Goal: Communication & Community: Answer question/provide support

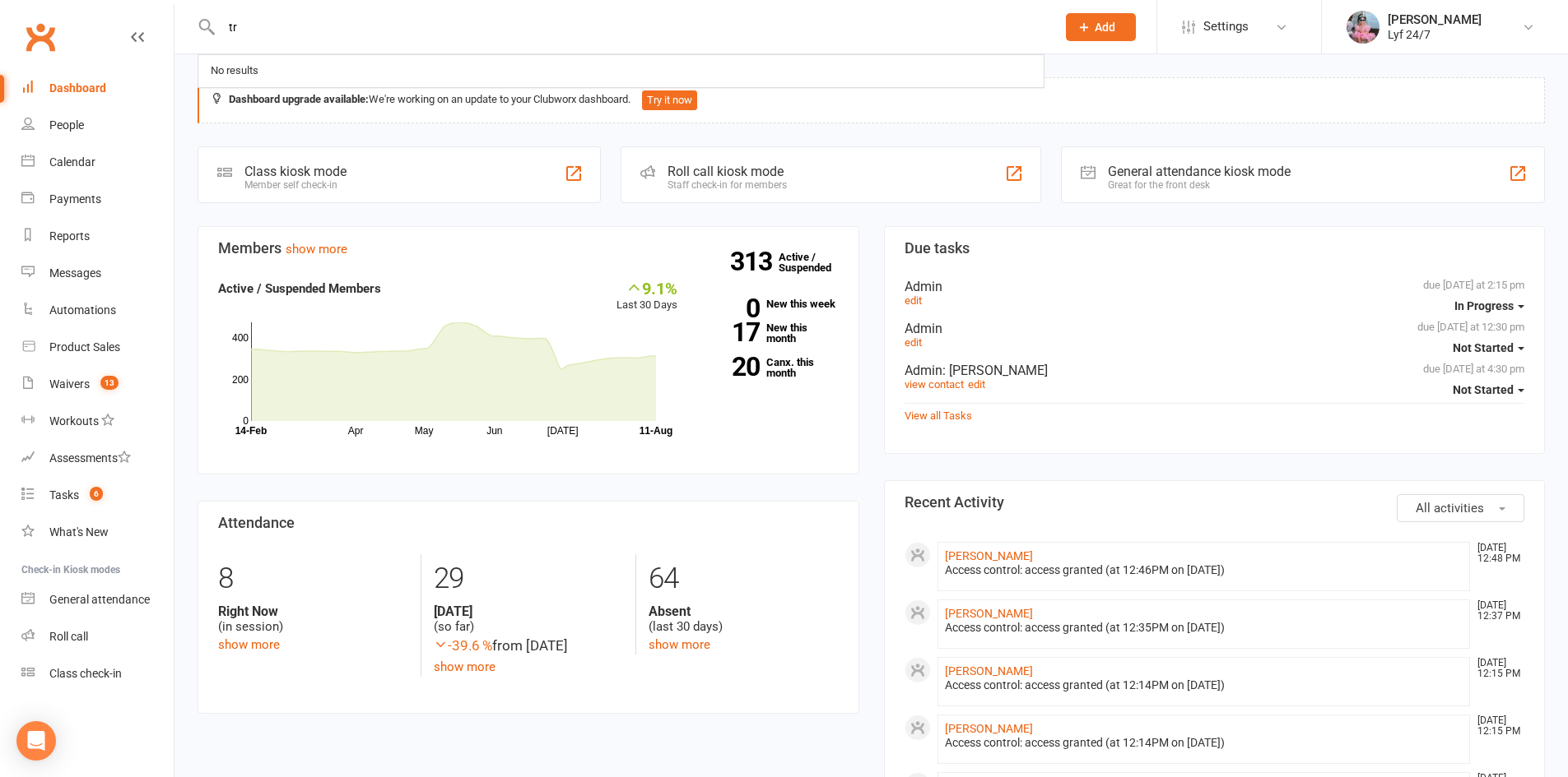
type input "t"
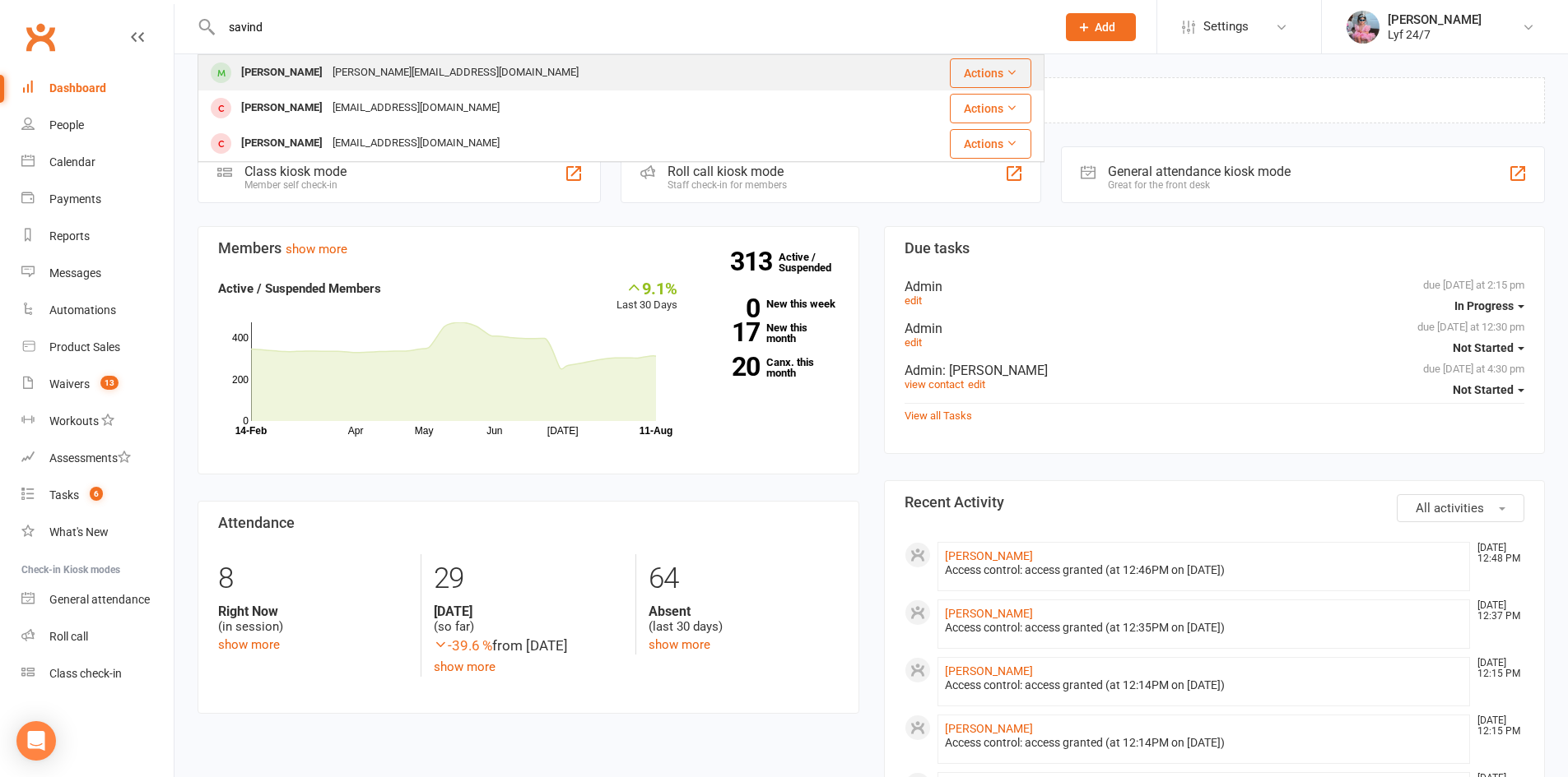
type input "savind"
click at [304, 64] on div "[PERSON_NAME]" at bounding box center [282, 72] width 91 height 24
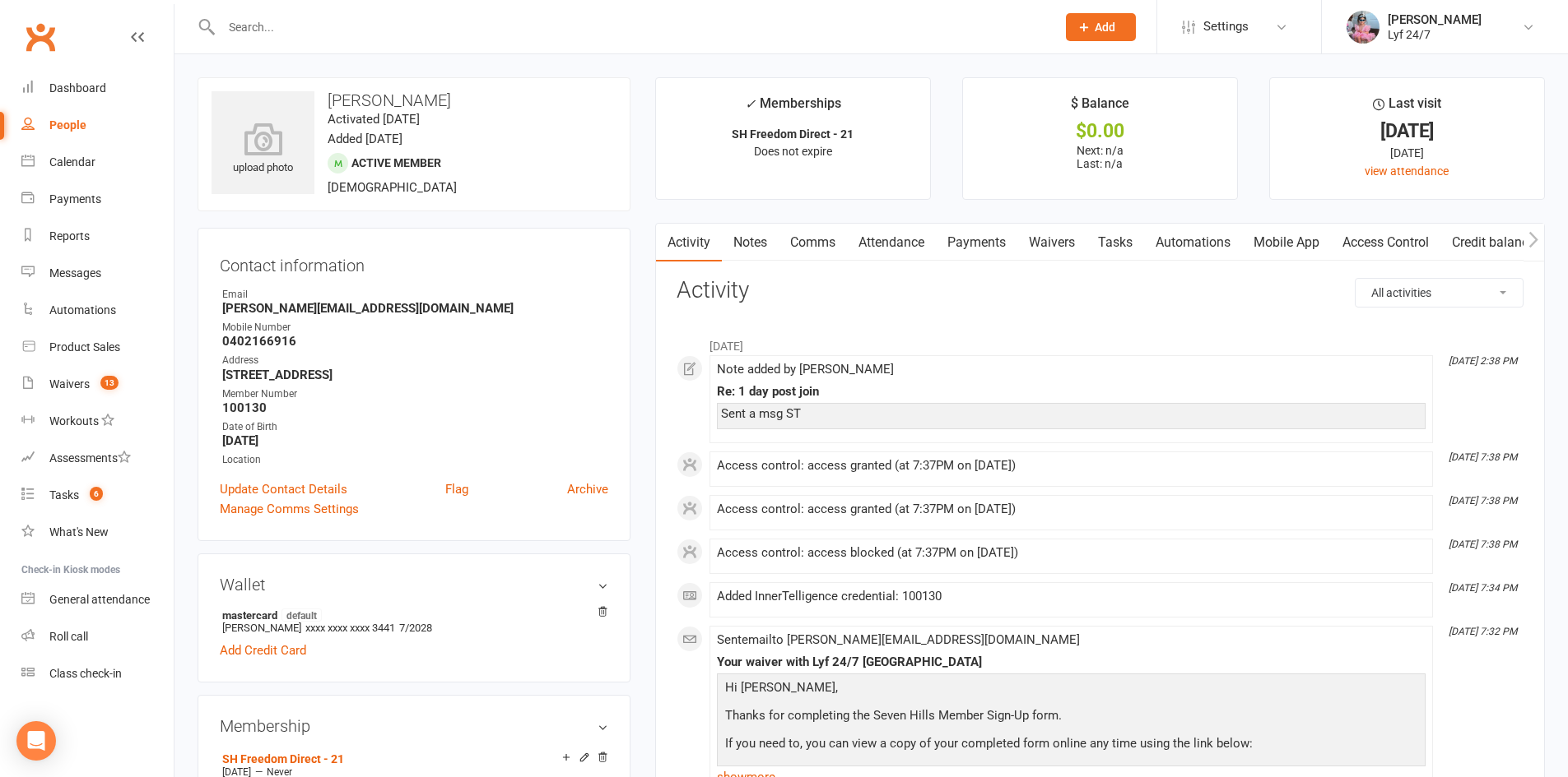
click at [1413, 140] on div "[DATE]" at bounding box center [1407, 131] width 245 height 17
click at [1414, 154] on div "[DATE]" at bounding box center [1407, 153] width 245 height 18
click at [365, 97] on h3 "[PERSON_NAME]" at bounding box center [413, 99] width 405 height 18
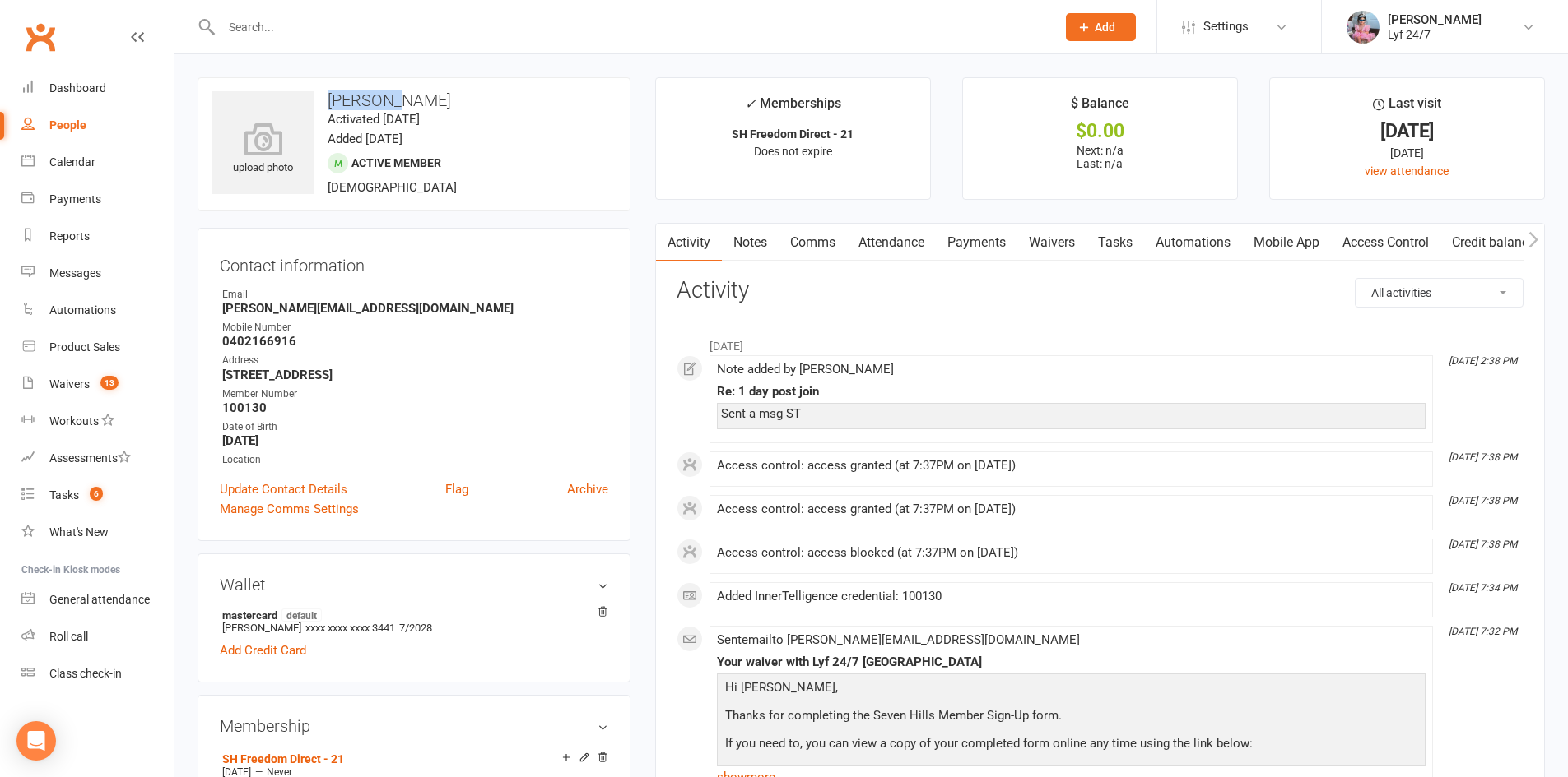
click at [365, 97] on h3 "[PERSON_NAME]" at bounding box center [413, 99] width 405 height 18
copy h3 "[PERSON_NAME]"
click at [253, 294] on div "Email" at bounding box center [414, 295] width 386 height 15
click at [253, 304] on strong "[PERSON_NAME][EMAIL_ADDRESS][DOMAIN_NAME]" at bounding box center [414, 309] width 386 height 15
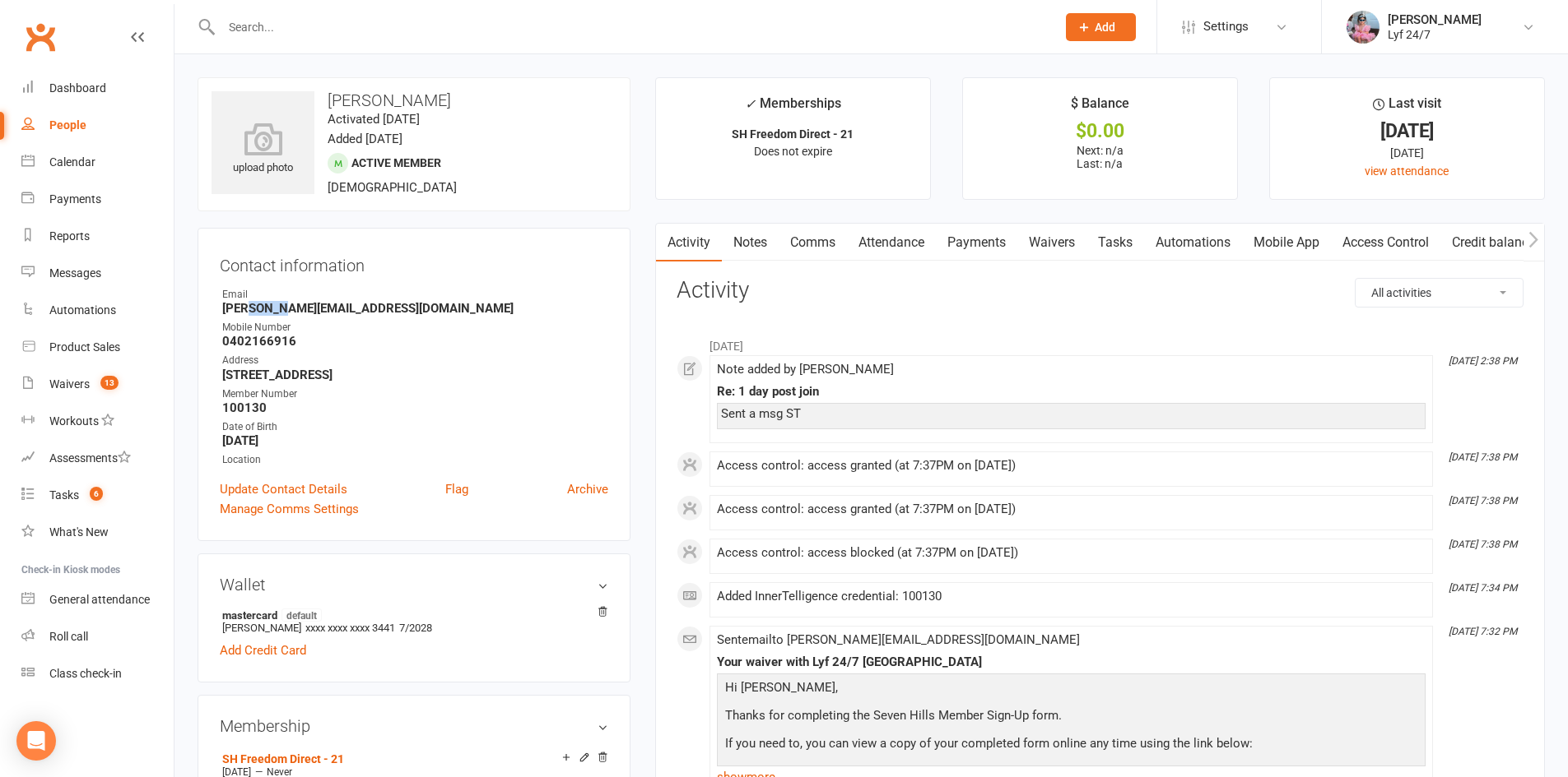
click at [253, 304] on strong "[PERSON_NAME][EMAIL_ADDRESS][DOMAIN_NAME]" at bounding box center [414, 309] width 386 height 15
copy render-form-field "[PERSON_NAME][EMAIL_ADDRESS][DOMAIN_NAME]"
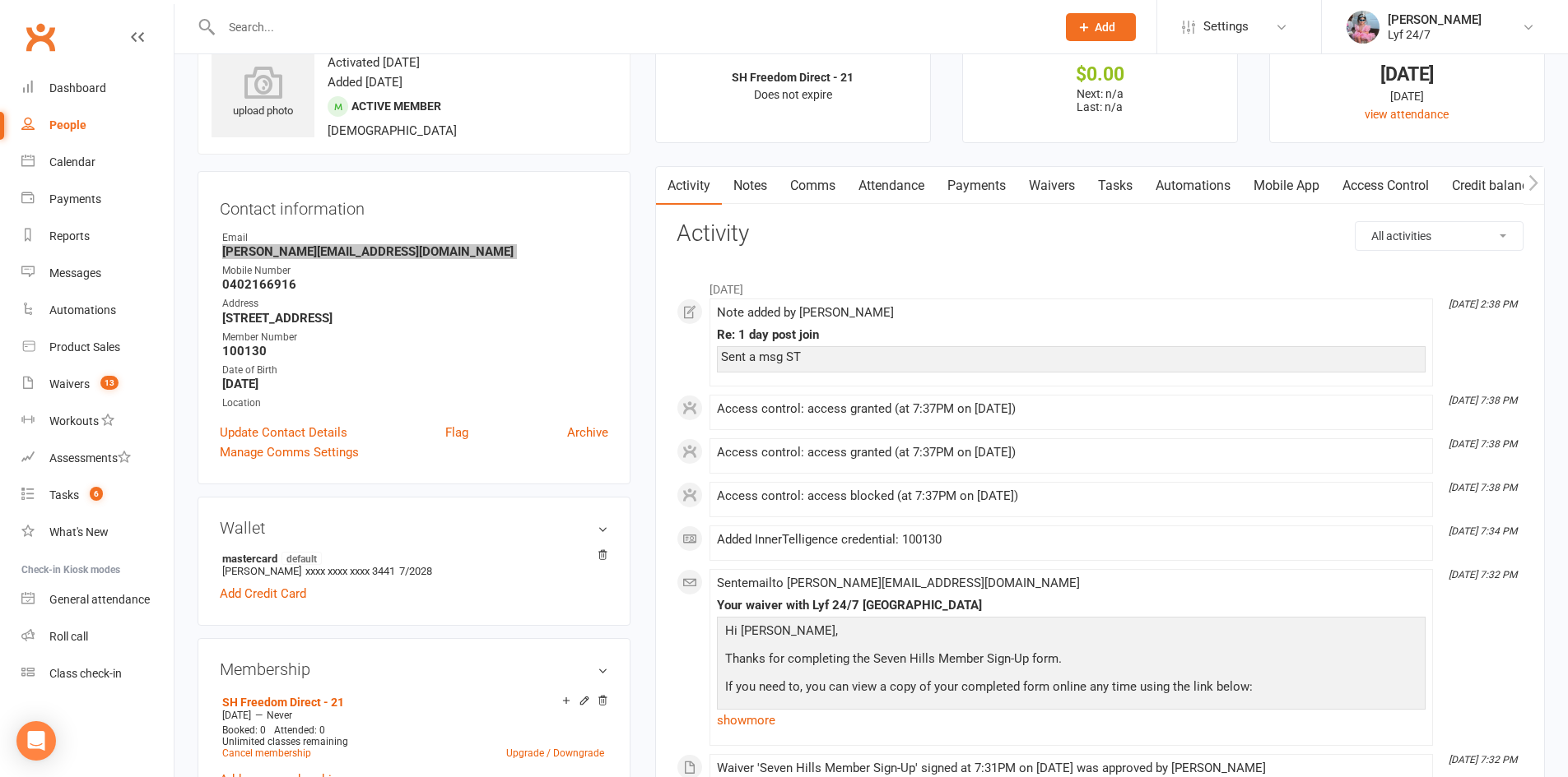
scroll to position [165, 0]
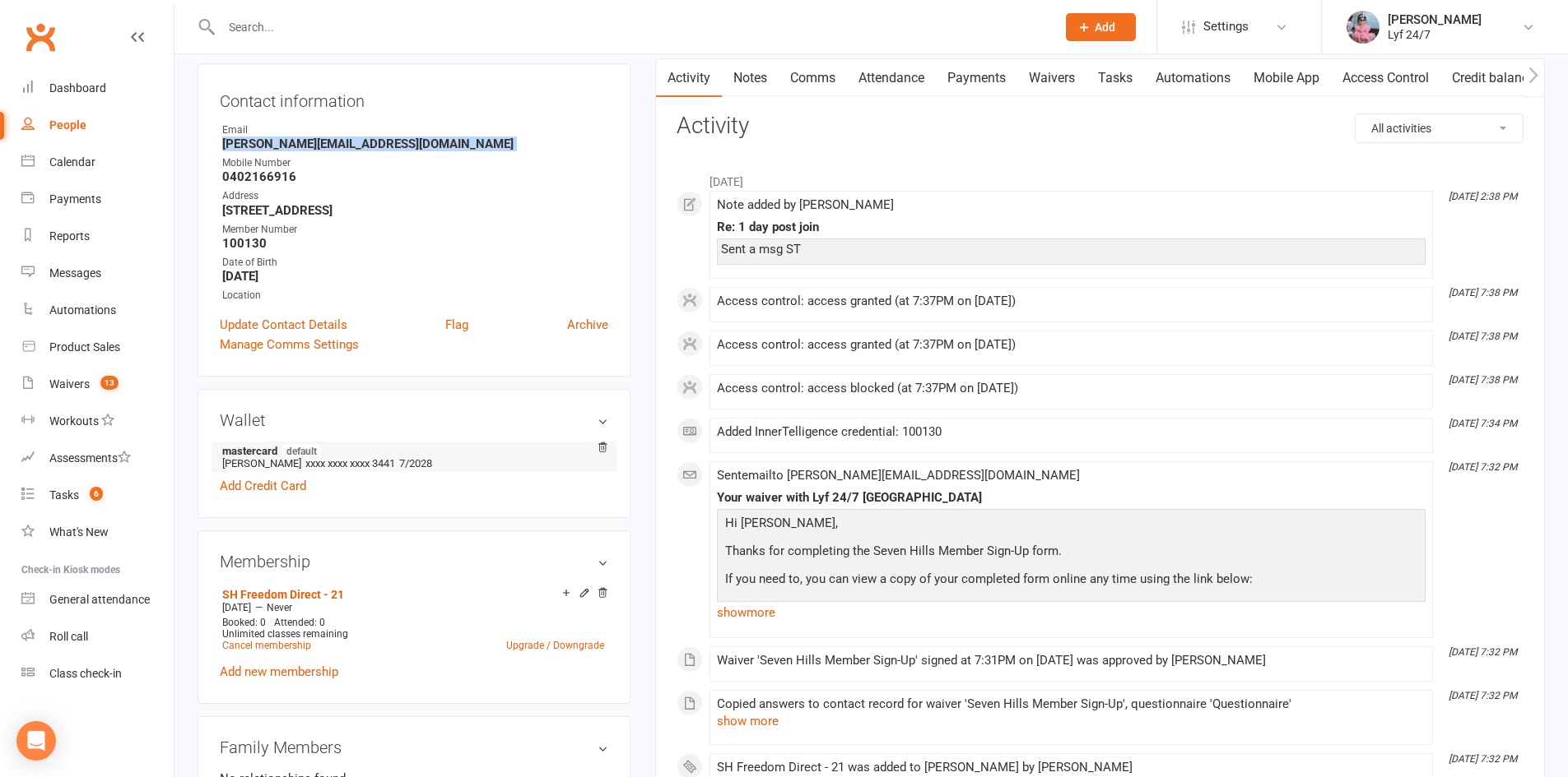
click at [378, 463] on span "xxxx xxxx xxxx 3441" at bounding box center [350, 463] width 90 height 12
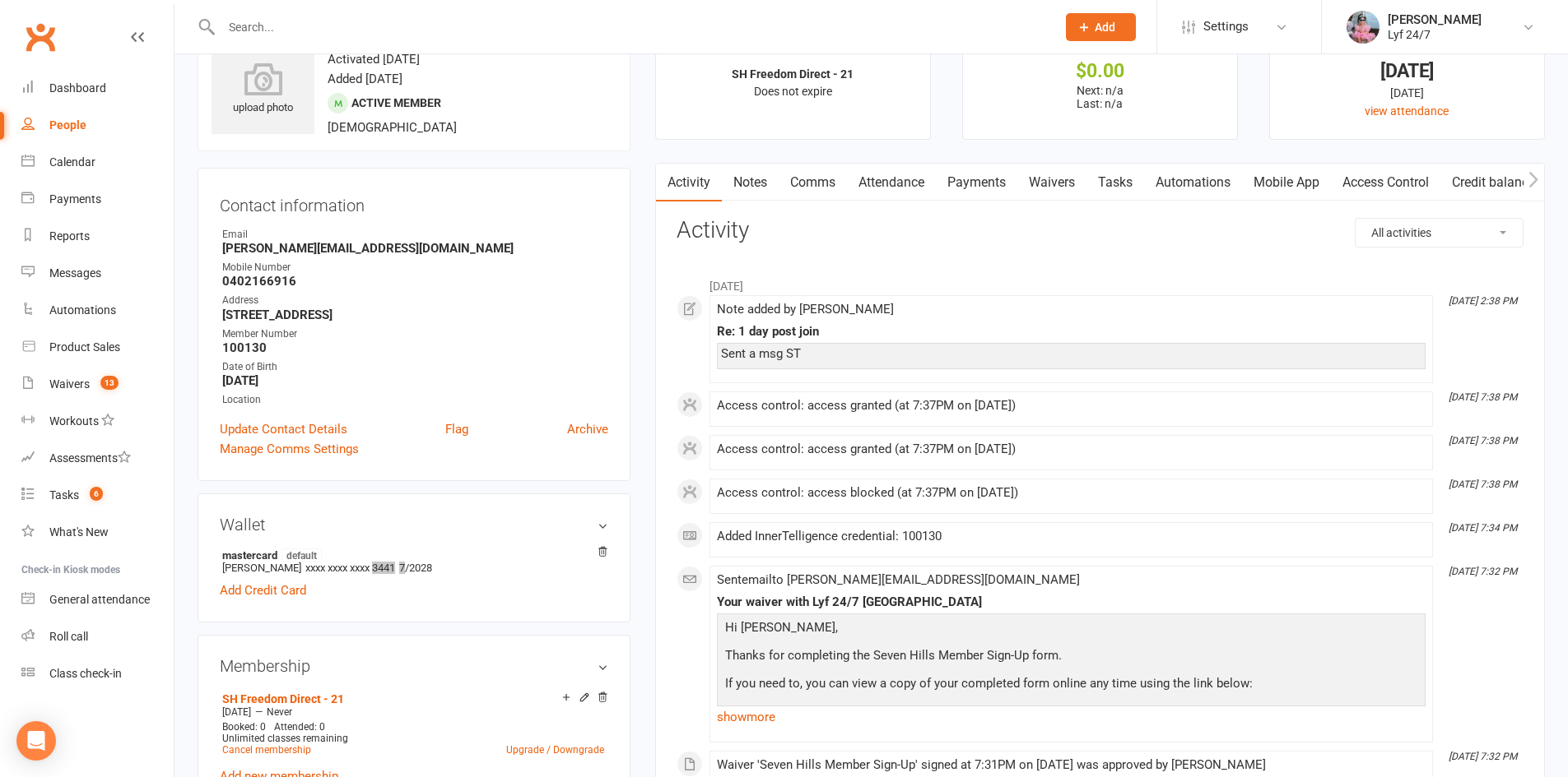
scroll to position [0, 0]
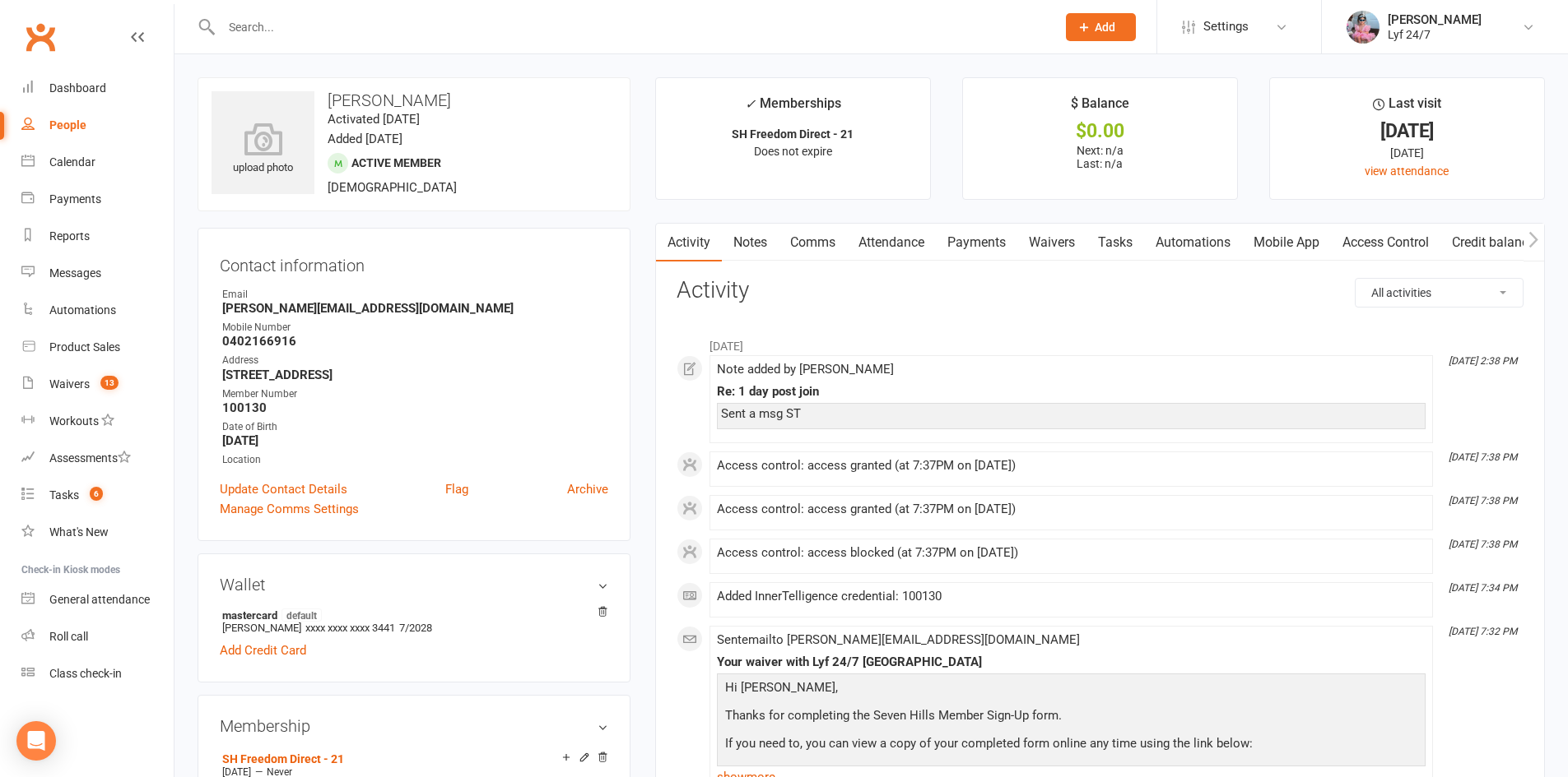
click at [311, 22] on input "text" at bounding box center [629, 27] width 828 height 23
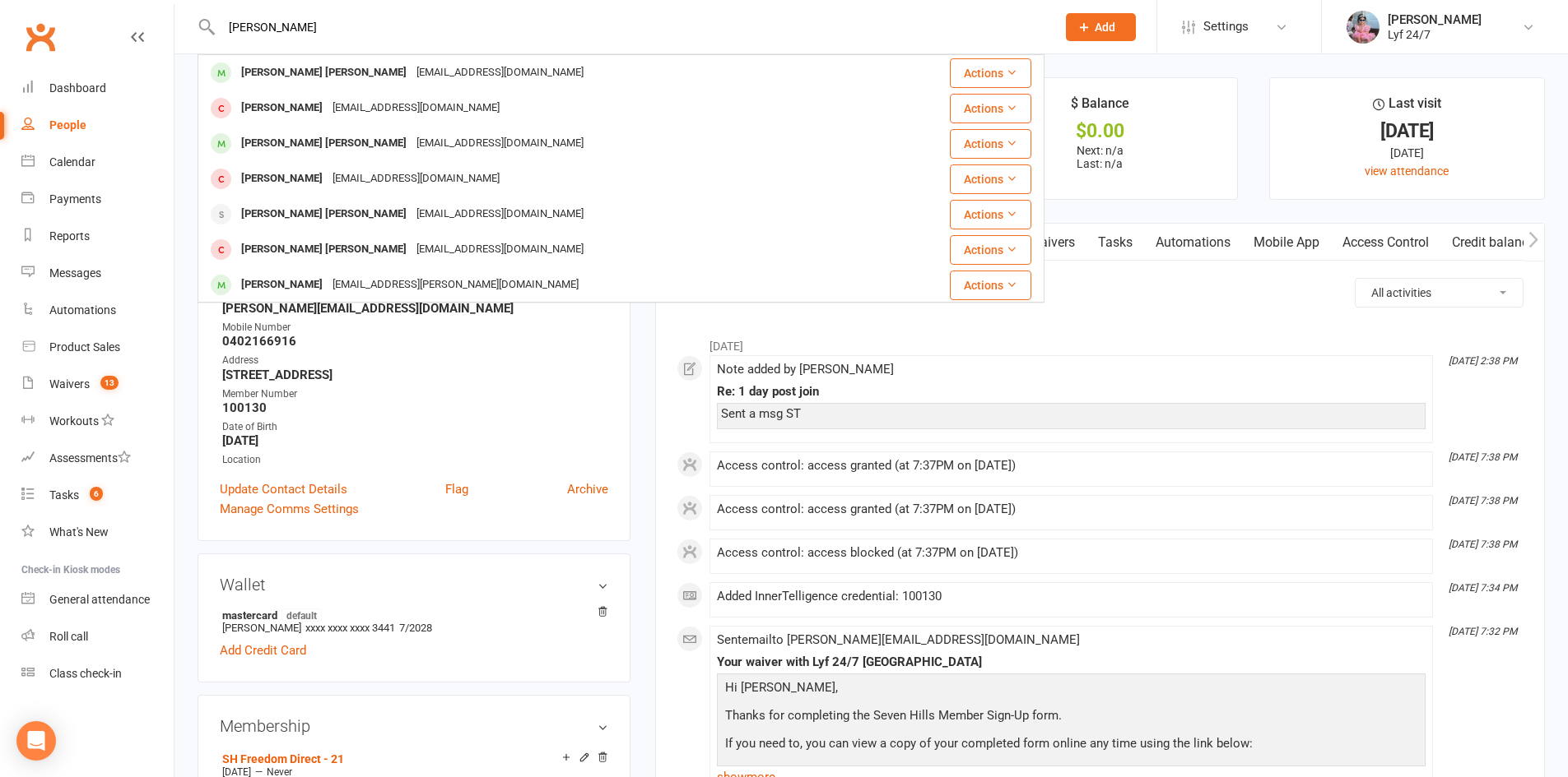
type input "[PERSON_NAME]"
click at [263, 77] on div "[PERSON_NAME] [PERSON_NAME]" at bounding box center [323, 72] width 175 height 24
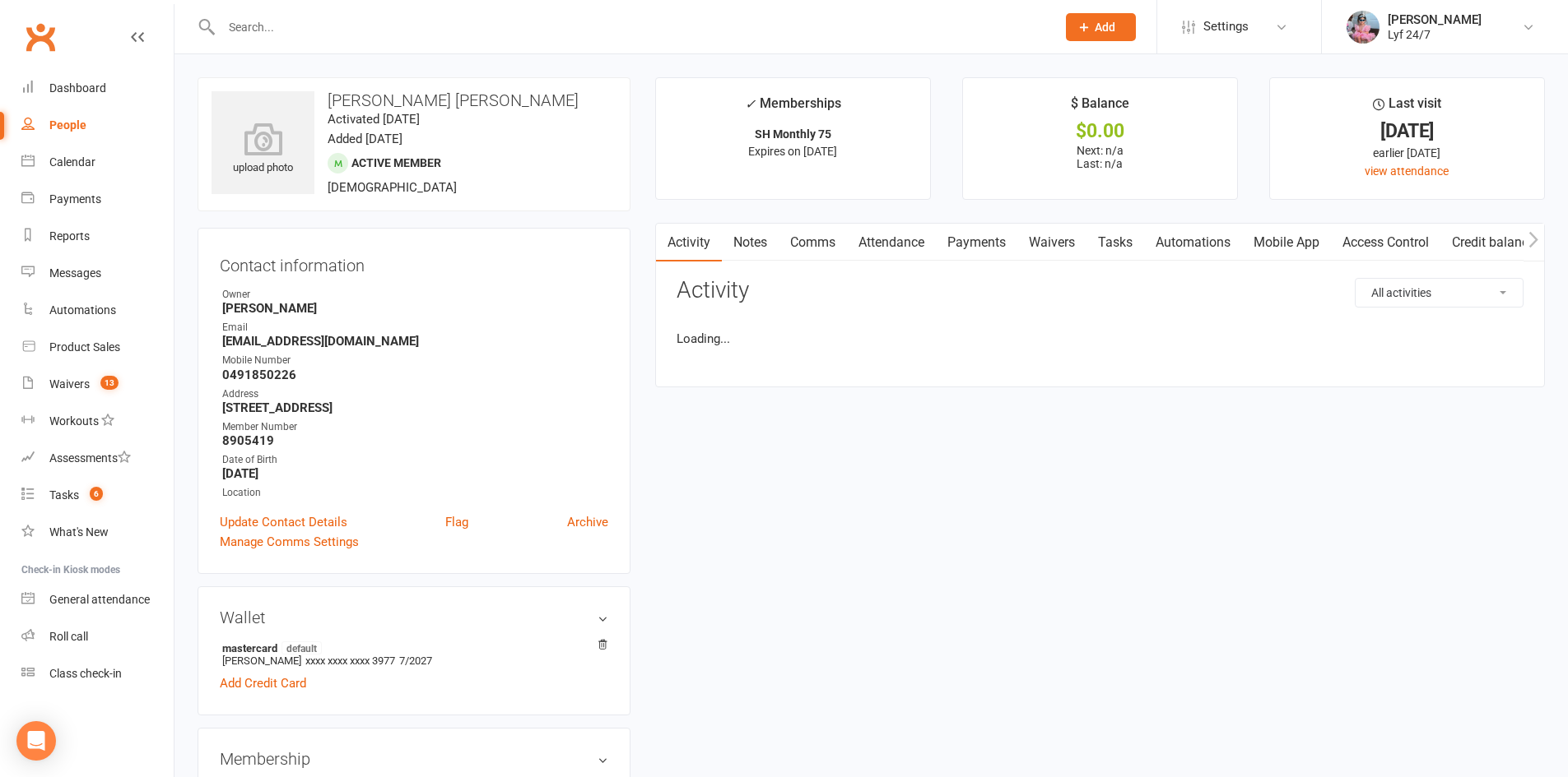
click at [757, 246] on link "Notes" at bounding box center [750, 243] width 57 height 38
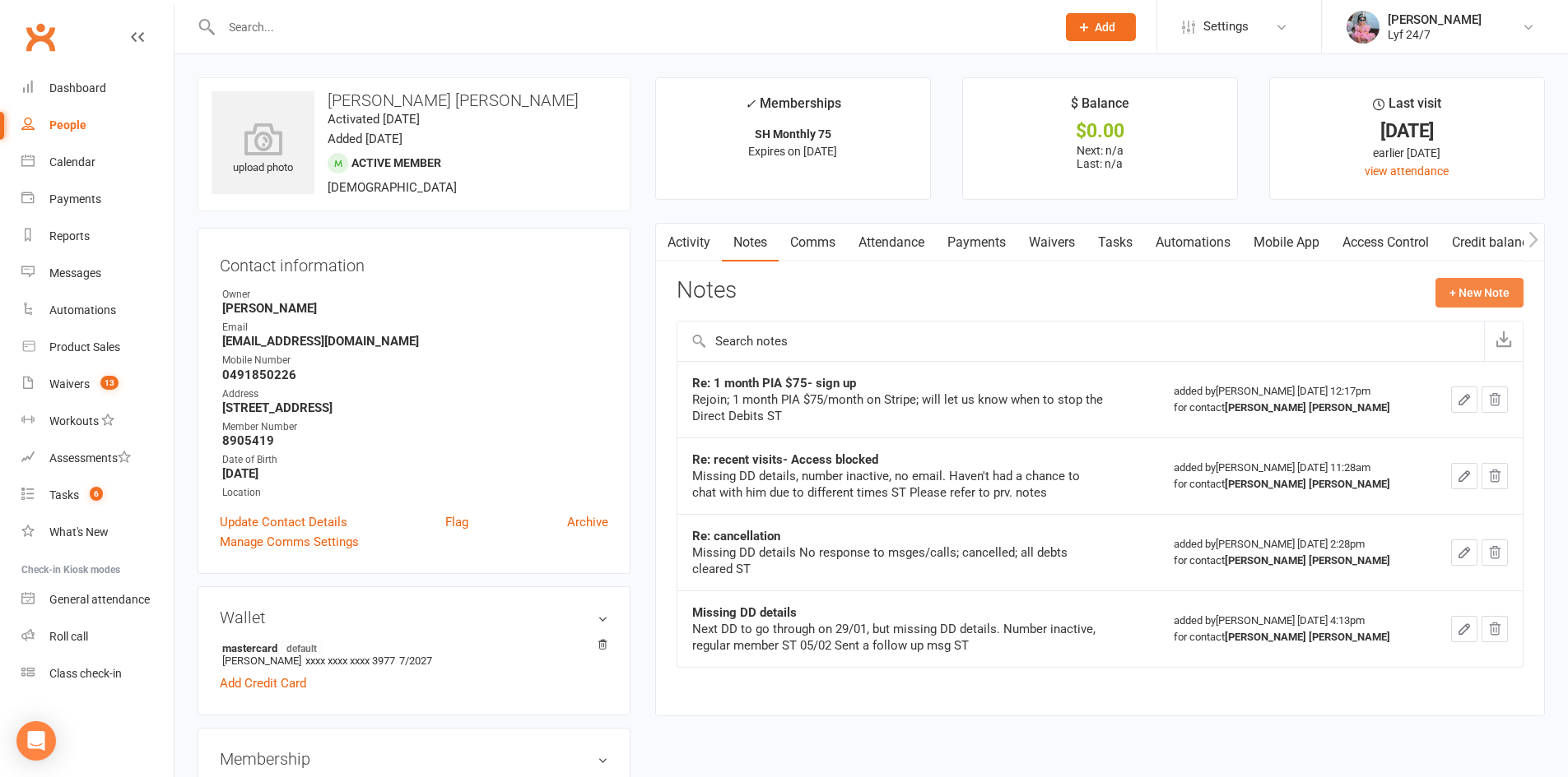
click at [1504, 290] on button "+ New Note" at bounding box center [1479, 292] width 88 height 29
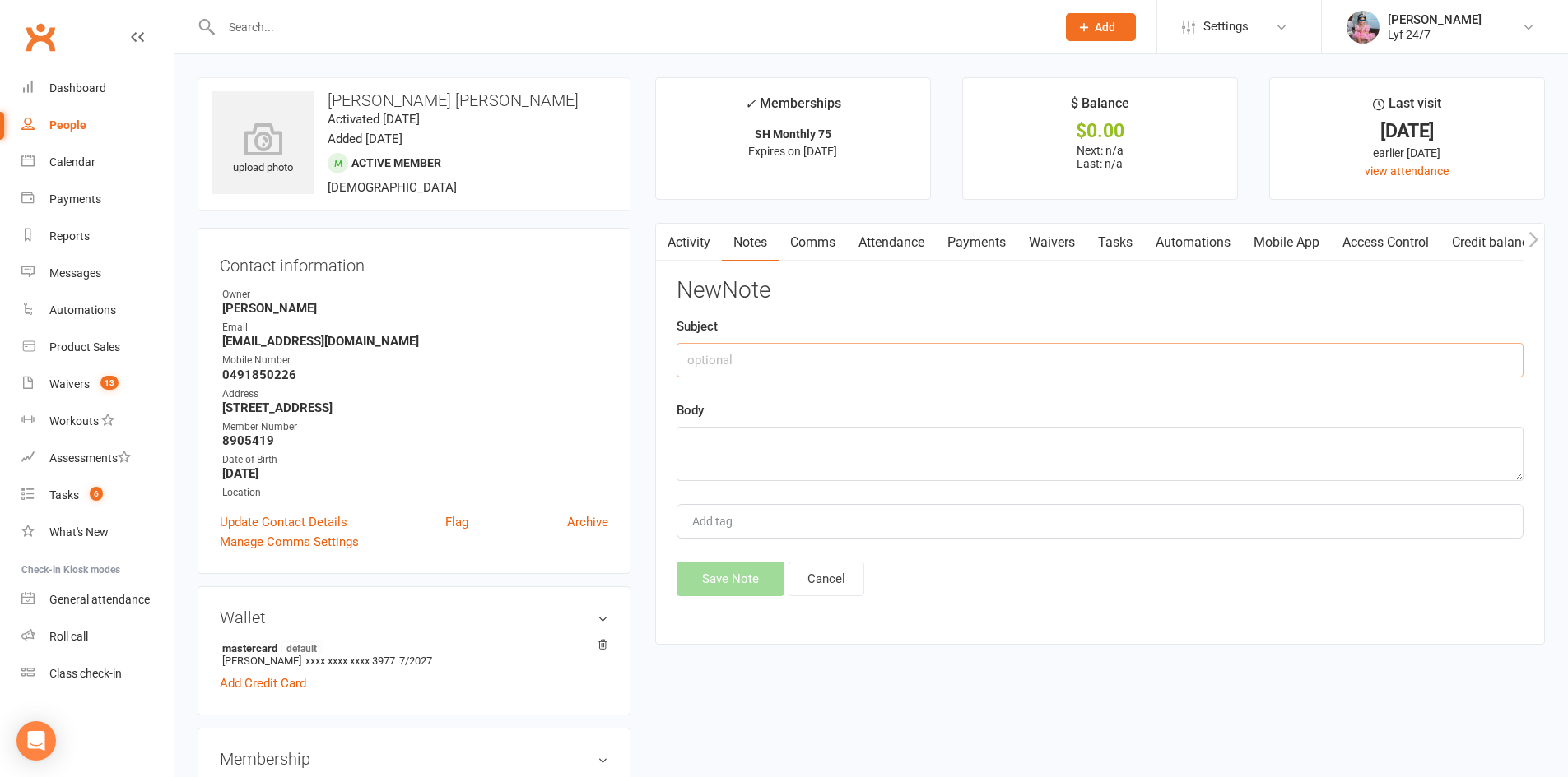
click at [732, 357] on input "text" at bounding box center [1099, 360] width 847 height 34
type input "Re: 1 month PIA - Cancellation"
click at [811, 464] on textarea at bounding box center [1099, 453] width 847 height 54
click at [812, 464] on textarea "In club; doesn't want to autto" at bounding box center [1099, 453] width 847 height 54
type textarea "In club; doesn't want to autto"
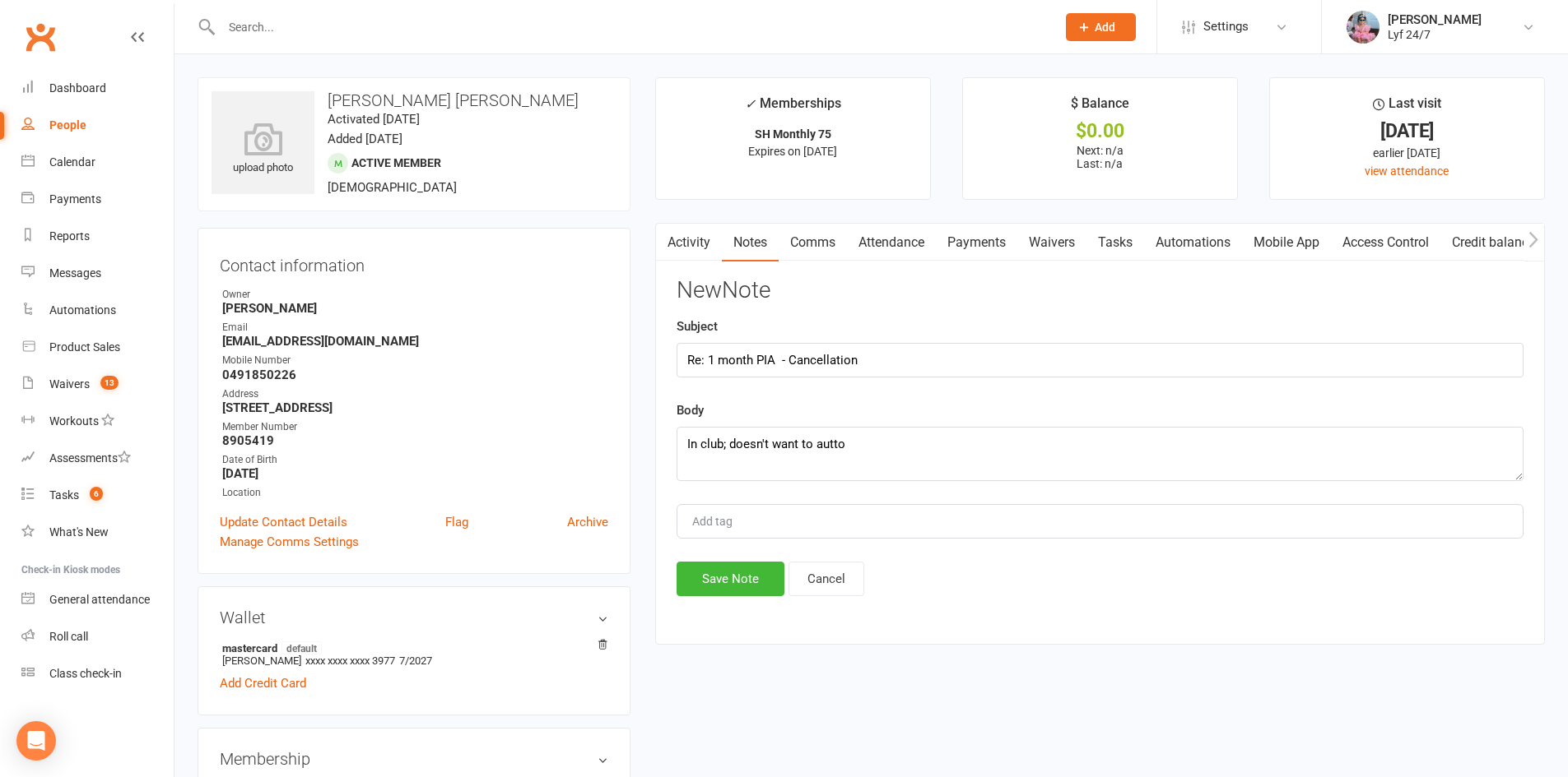
click at [652, 8] on div at bounding box center [620, 27] width 847 height 53
click at [684, 226] on link "Activity" at bounding box center [688, 243] width 65 height 38
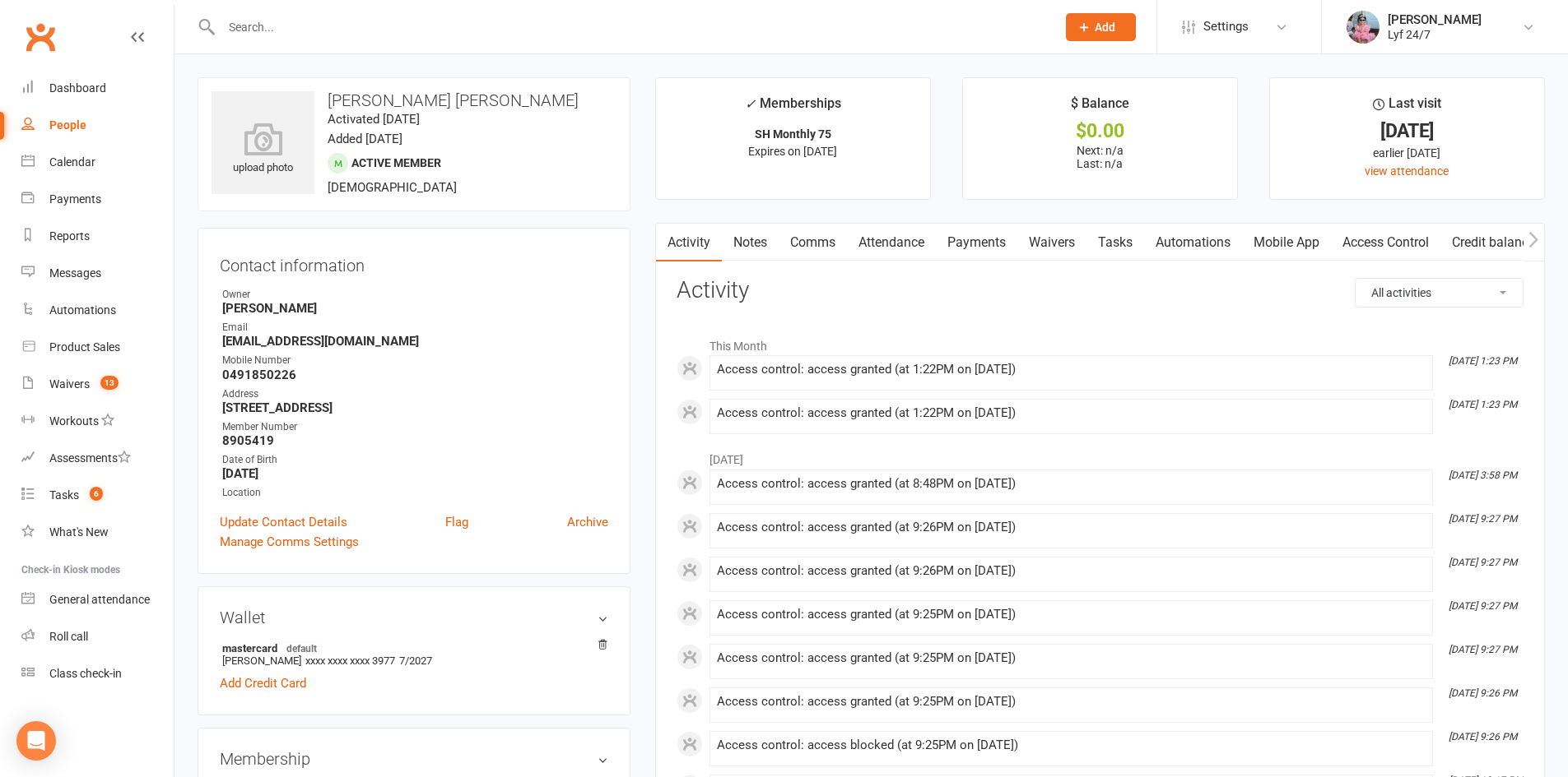
click at [9, 3] on react-component at bounding box center [521, 27] width 1044 height 53
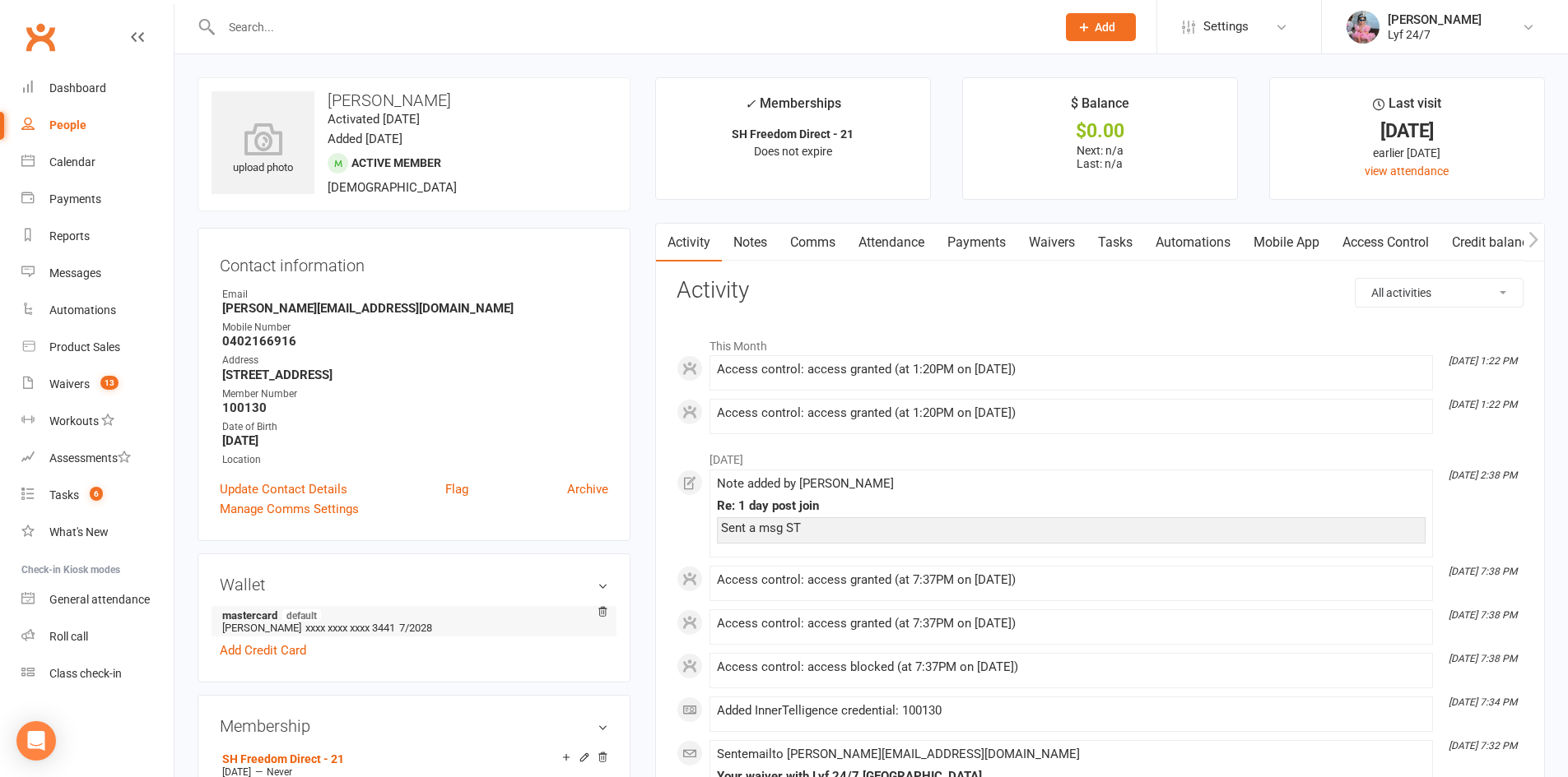
click at [372, 625] on span "xxxx xxxx xxxx 3441" at bounding box center [350, 627] width 90 height 12
click at [351, 8] on div at bounding box center [620, 27] width 847 height 53
click at [345, 31] on input "text" at bounding box center [629, 27] width 828 height 23
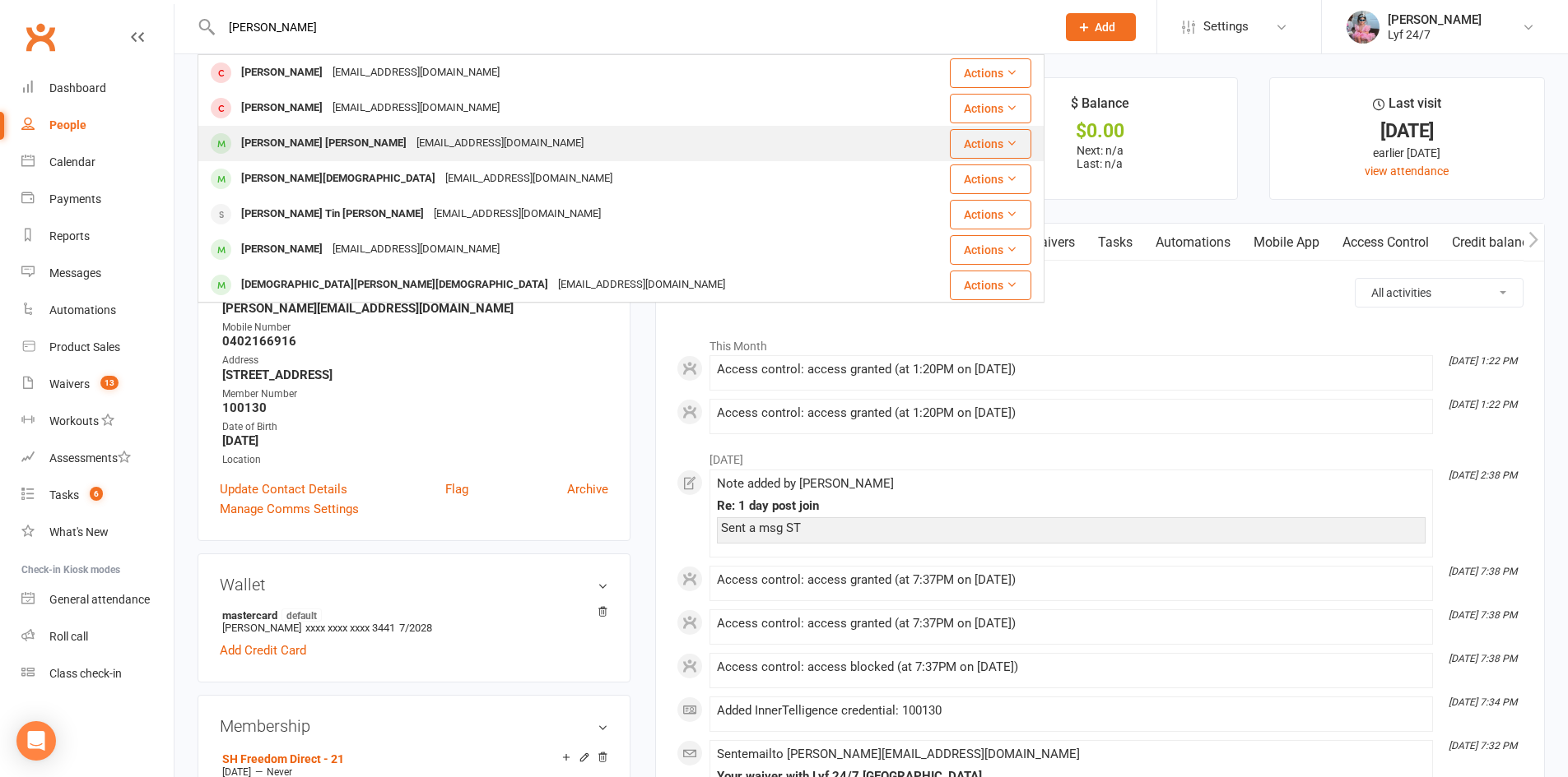
type input "[PERSON_NAME]"
click at [322, 138] on div "[PERSON_NAME] [PERSON_NAME]" at bounding box center [323, 143] width 175 height 24
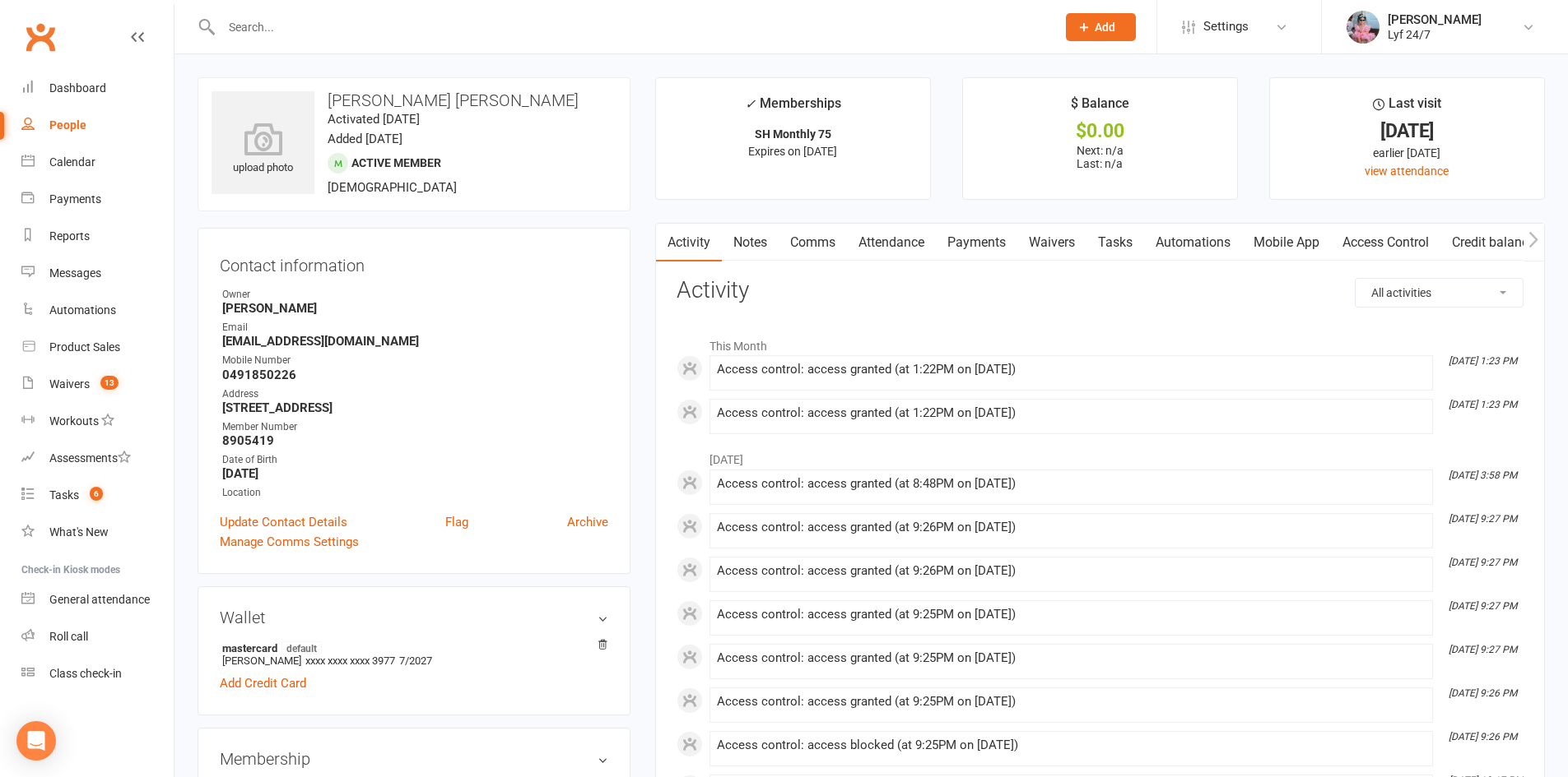
click at [751, 244] on link "Notes" at bounding box center [750, 243] width 57 height 38
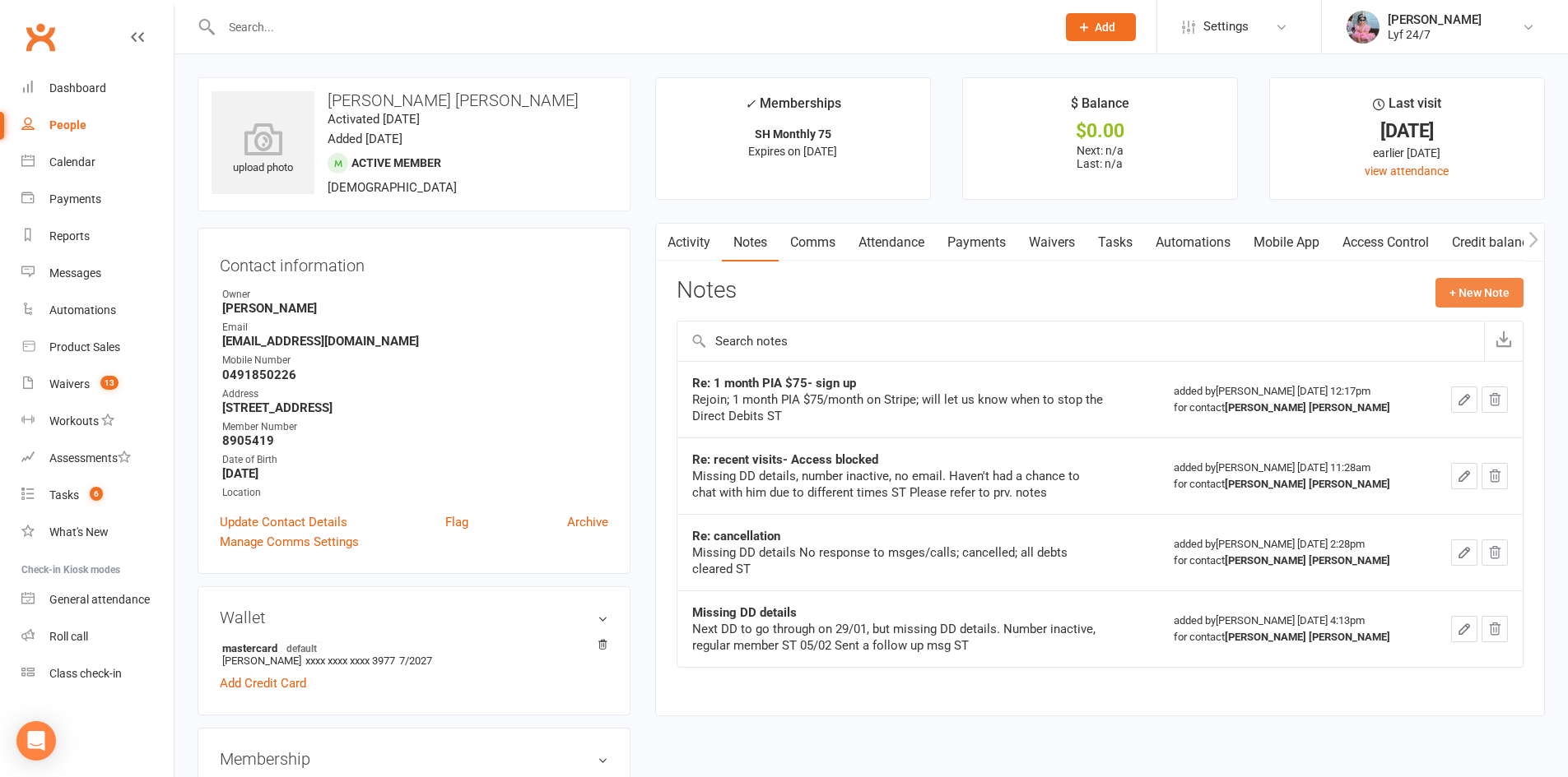
click at [1491, 294] on button "+ New Note" at bounding box center [1479, 292] width 88 height 29
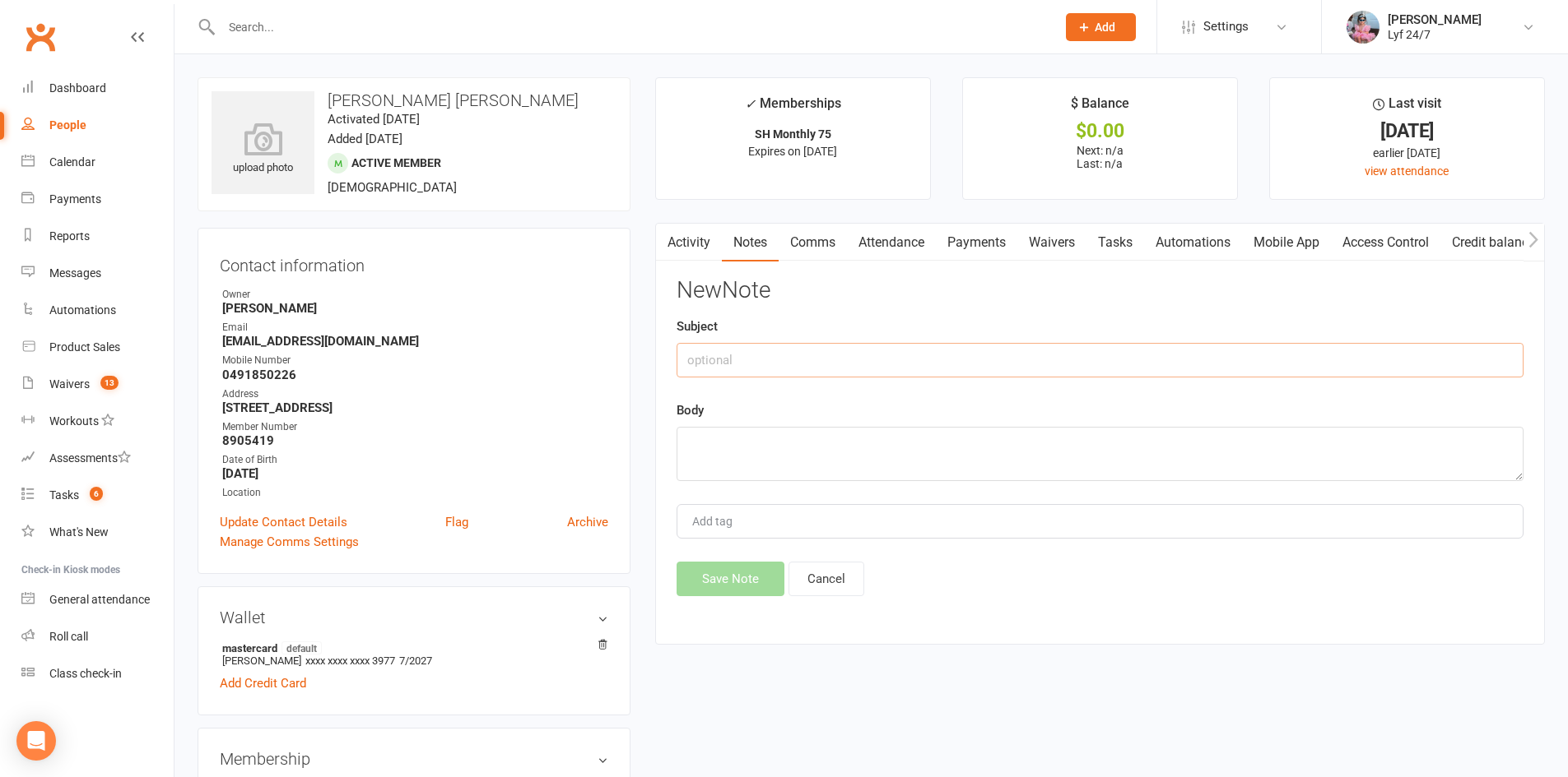
click at [891, 365] on input "text" at bounding box center [1099, 360] width 847 height 34
click at [767, 354] on input "Re: 1 month PIa renewal- discontinue" at bounding box center [1099, 360] width 847 height 34
type input "Re: 1 month PIA renewal- discontinue"
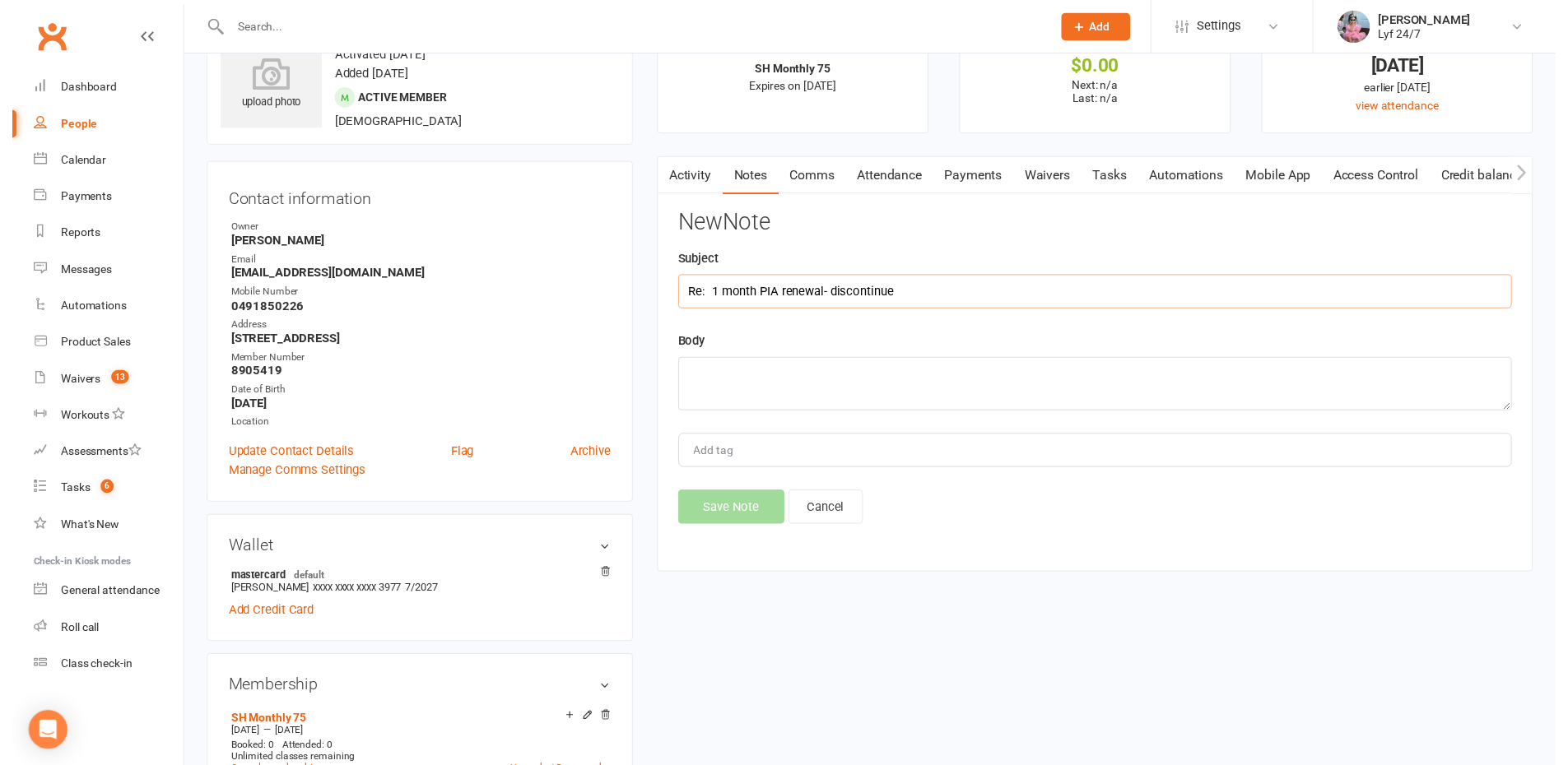
scroll to position [82, 0]
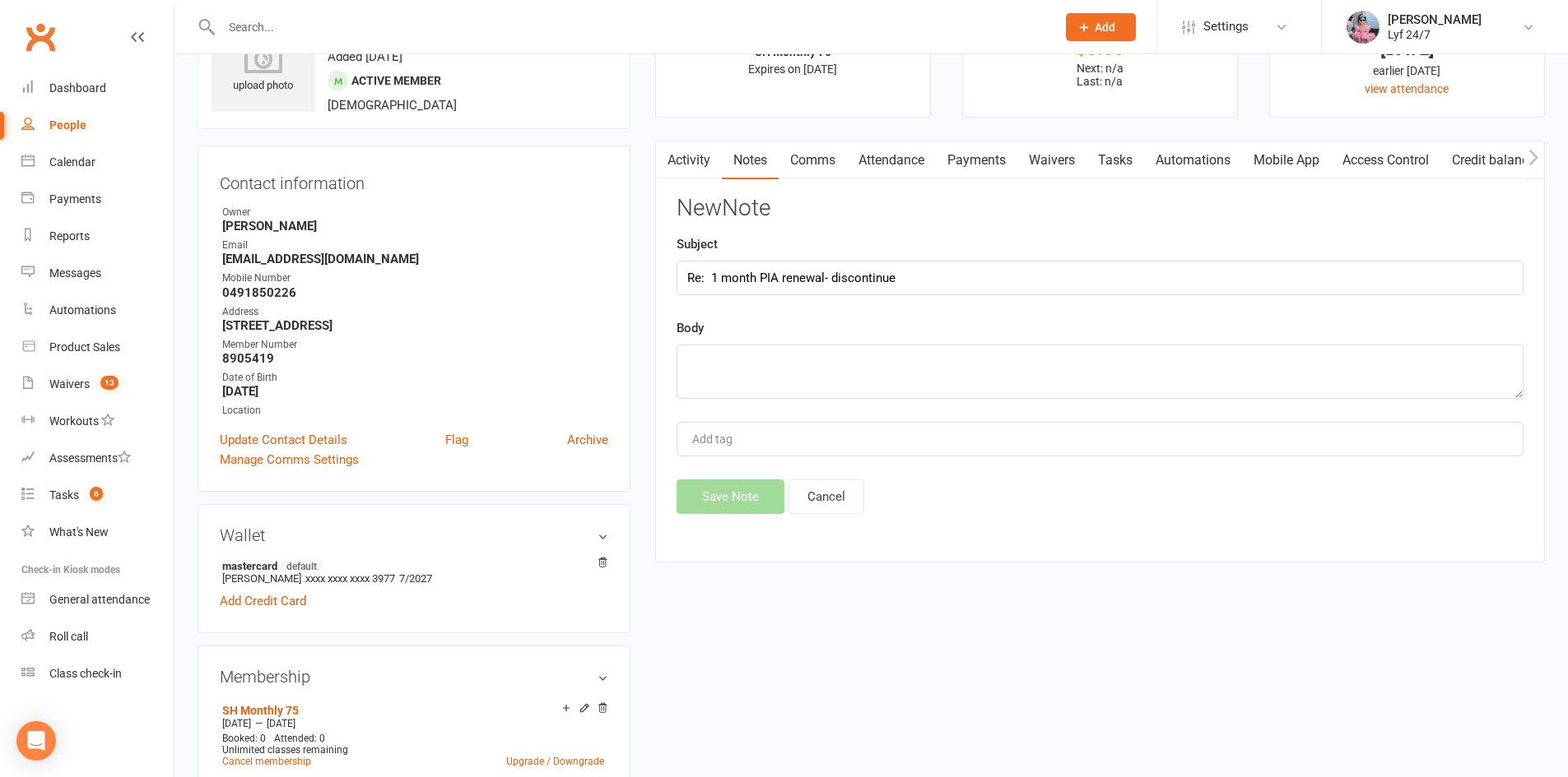
click at [754, 327] on div "Body" at bounding box center [1099, 358] width 847 height 81
click at [757, 379] on textarea at bounding box center [1099, 371] width 847 height 54
type textarea "Spoke in person; removed auto renewal on Stripe ST"
click at [740, 508] on button "Save Note" at bounding box center [730, 497] width 108 height 34
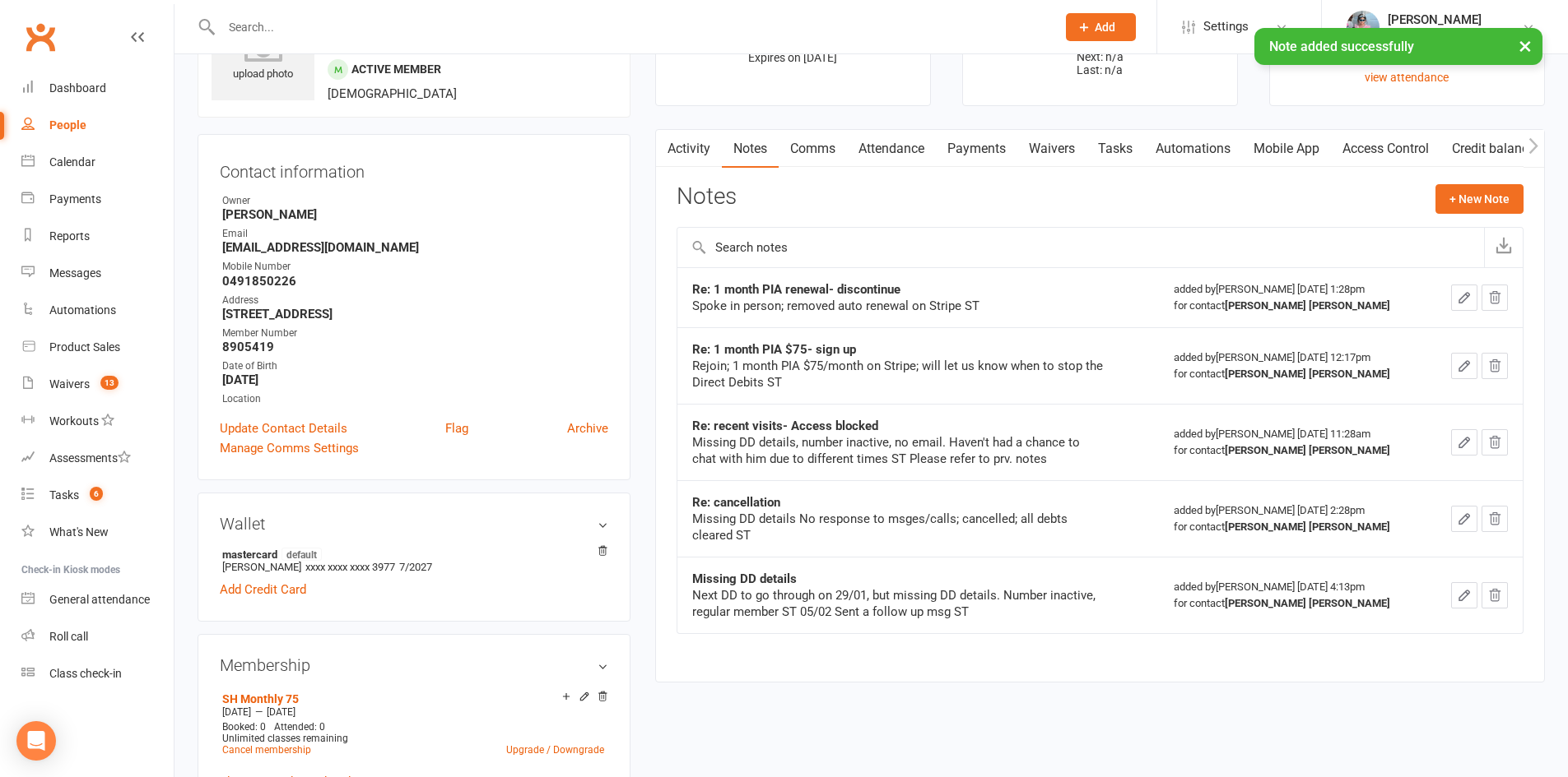
scroll to position [0, 0]
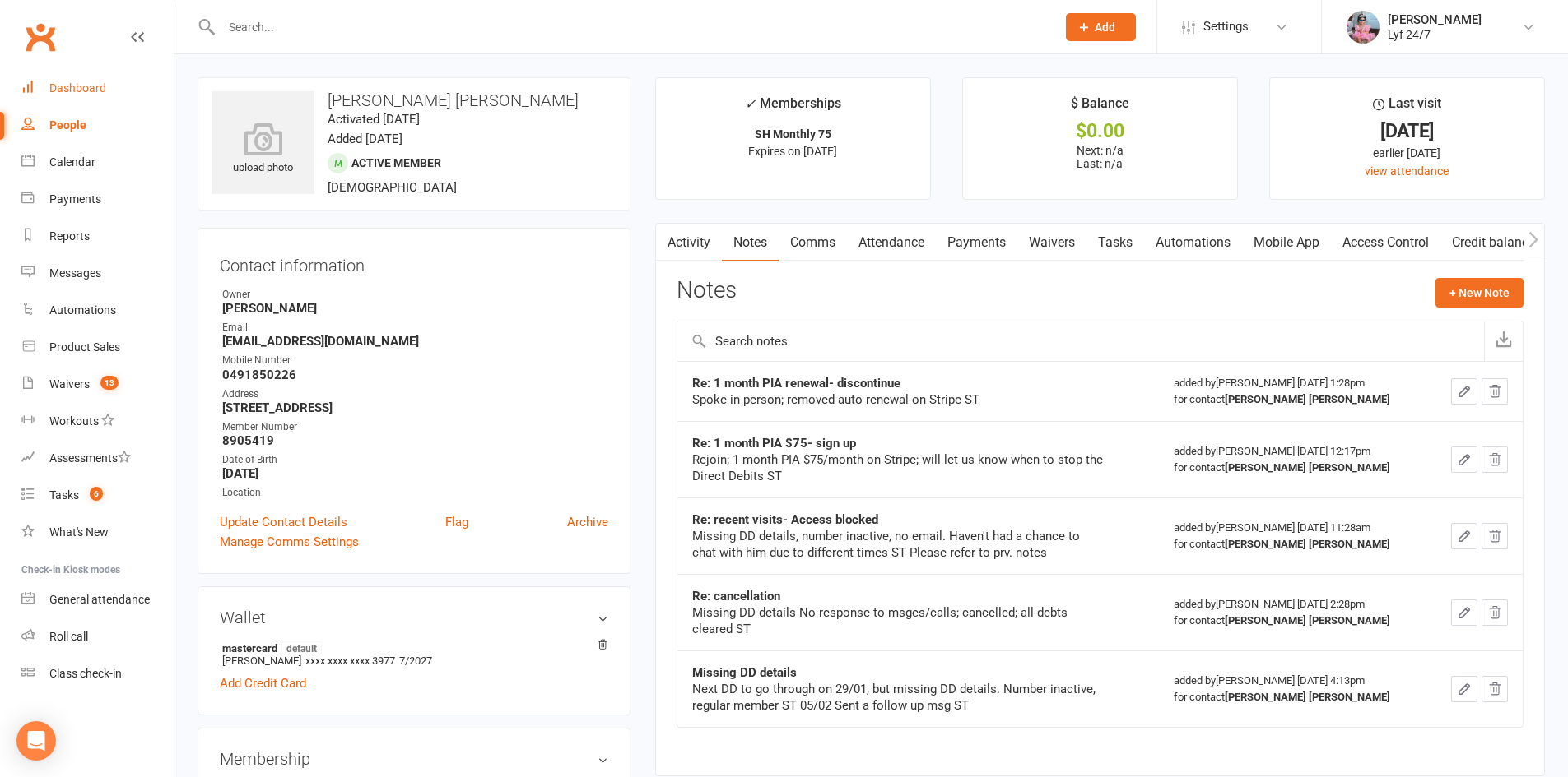
click at [79, 102] on link "Dashboard" at bounding box center [98, 88] width 153 height 37
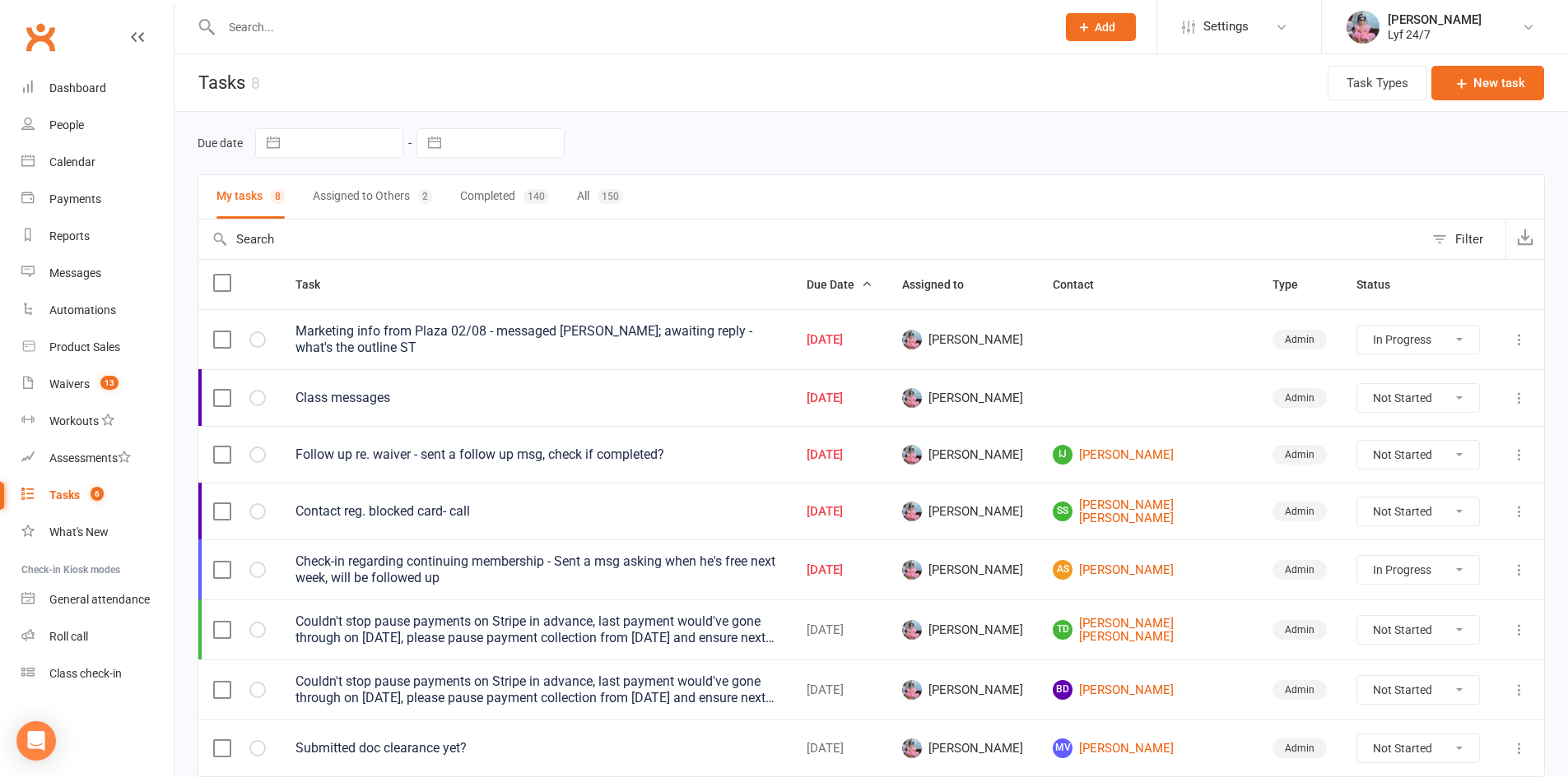
select select "started"
